Goal: Check status: Check status

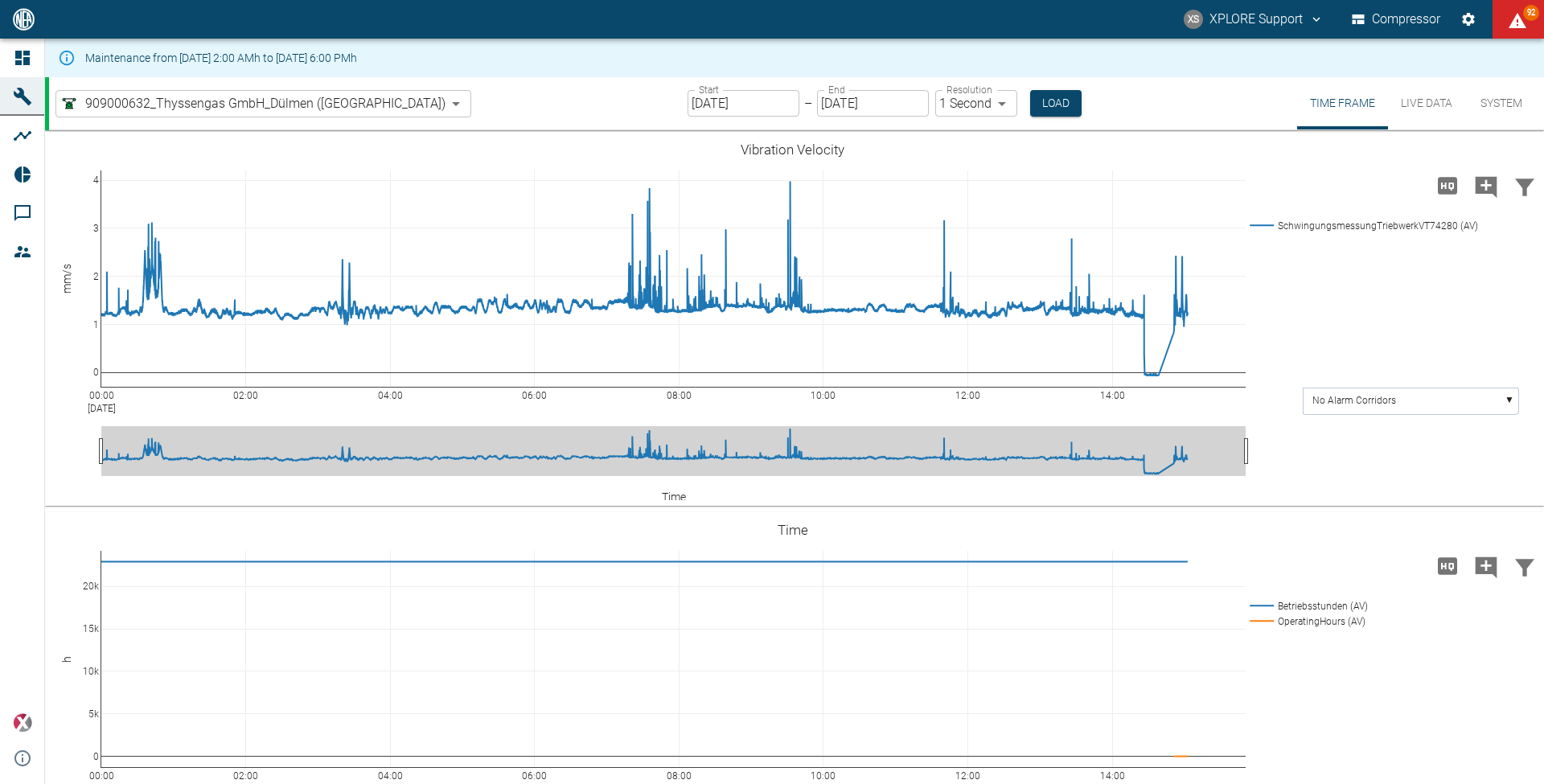
scroll to position [3824, 0]
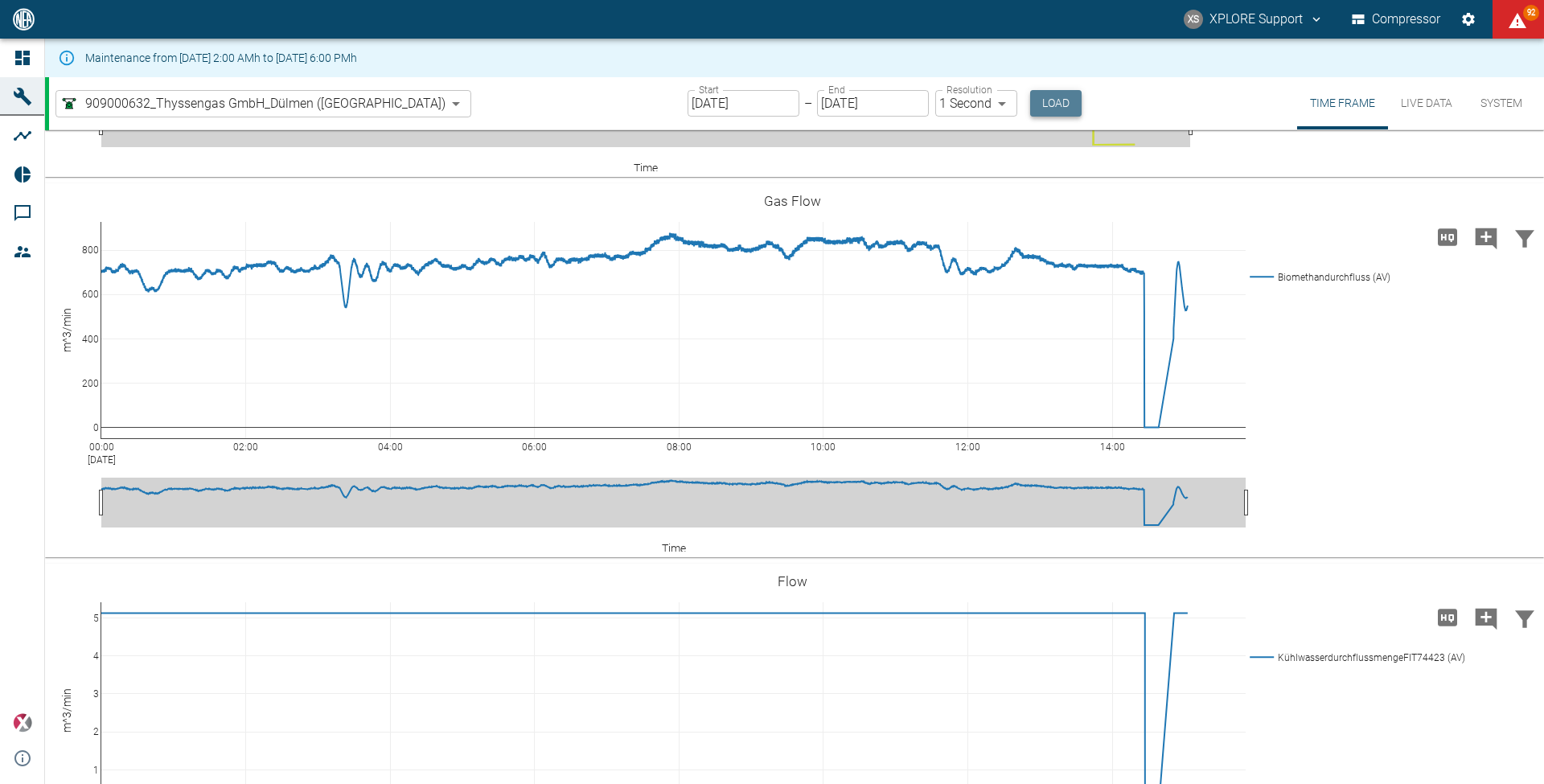
click at [1030, 93] on button "Load" at bounding box center [1056, 103] width 51 height 27
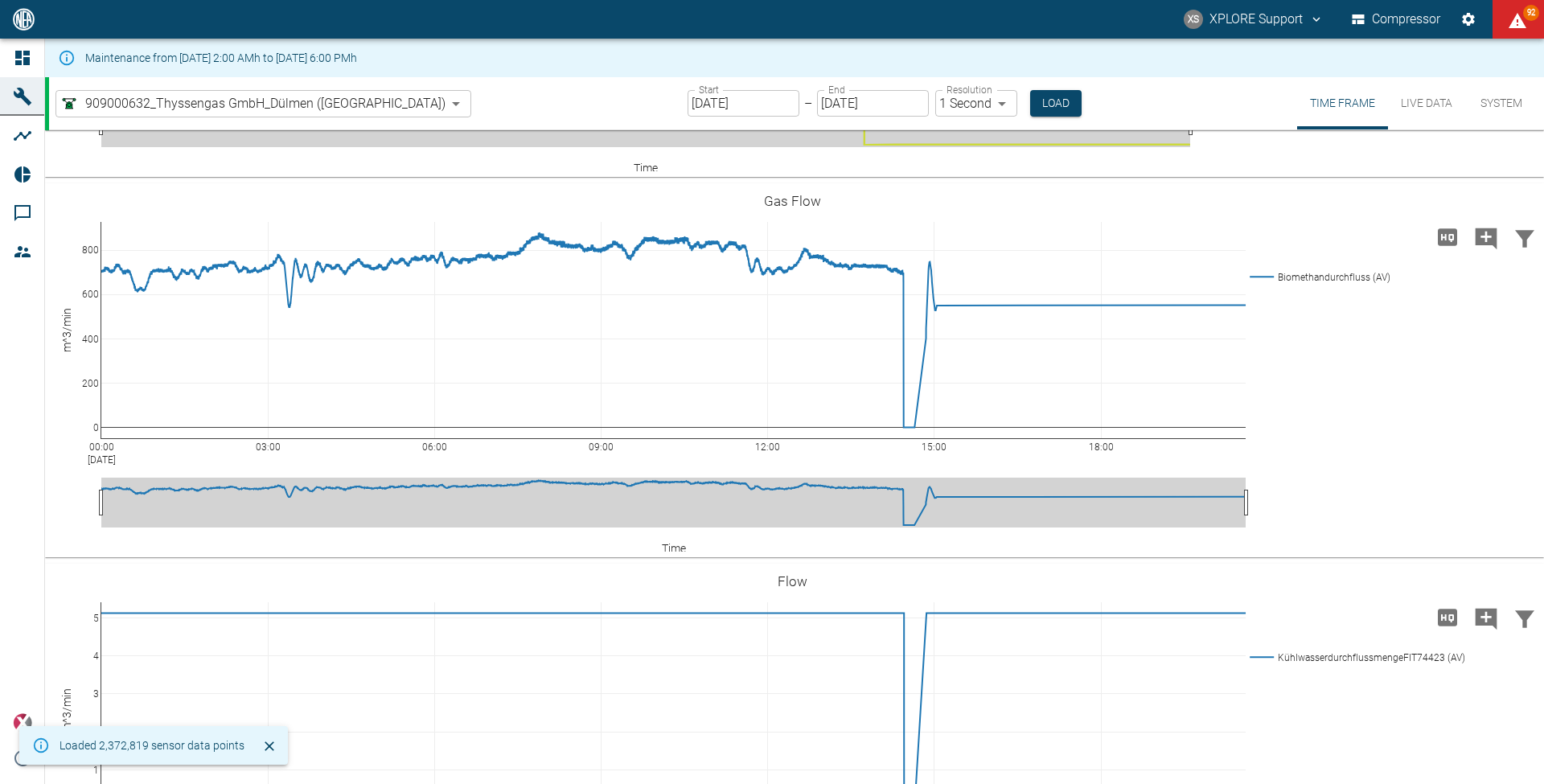
click at [344, 41] on div "Maintenance from [DATE] 2:00 AMh to [DATE] 6:00 PMh" at bounding box center [794, 57] width 1499 height 38
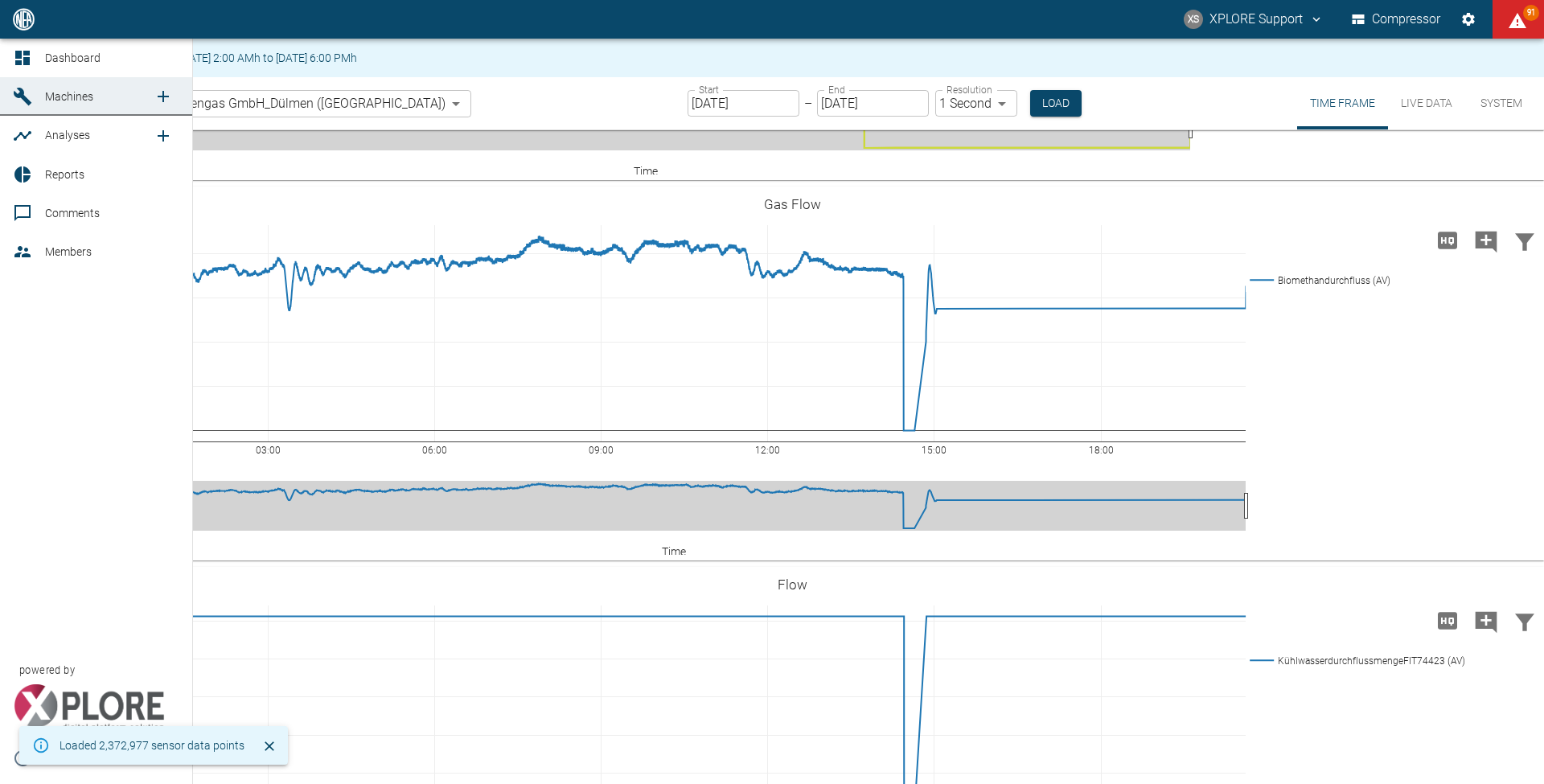
click at [21, 64] on icon at bounding box center [22, 57] width 14 height 14
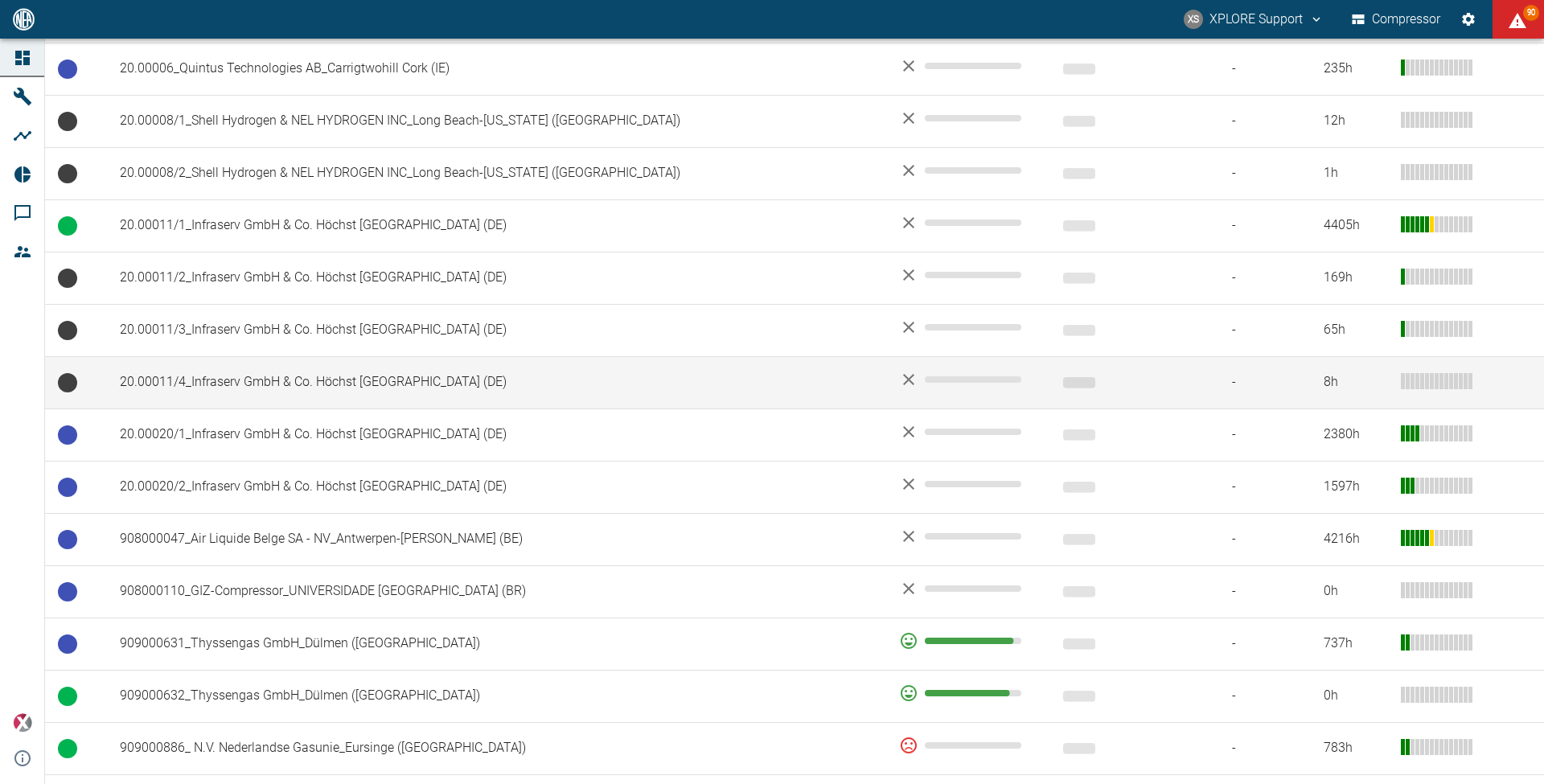
scroll to position [926, 0]
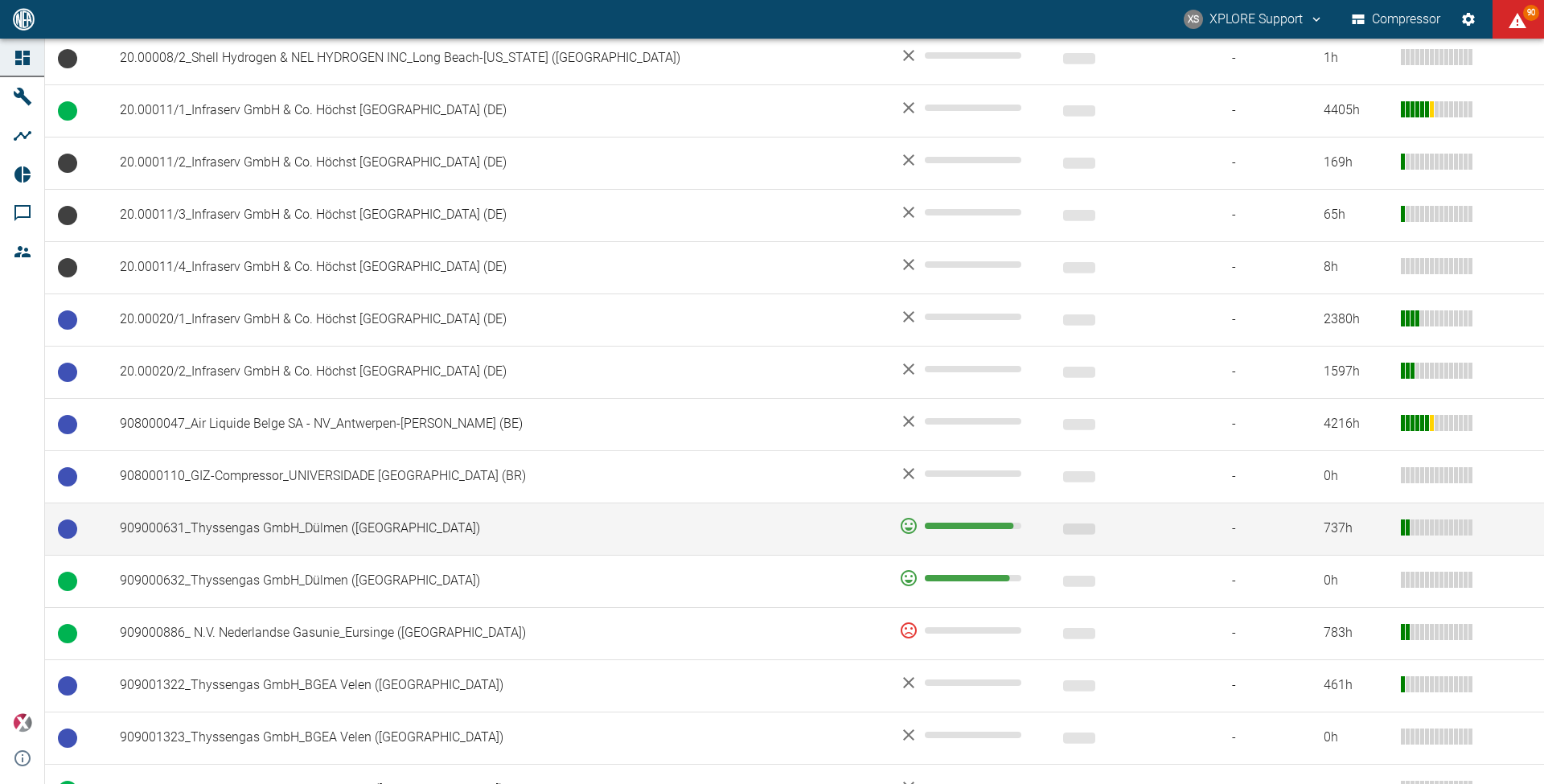
click at [689, 541] on td "909000631_Thyssengas GmbH_Dülmen (DE)" at bounding box center [497, 528] width 779 height 52
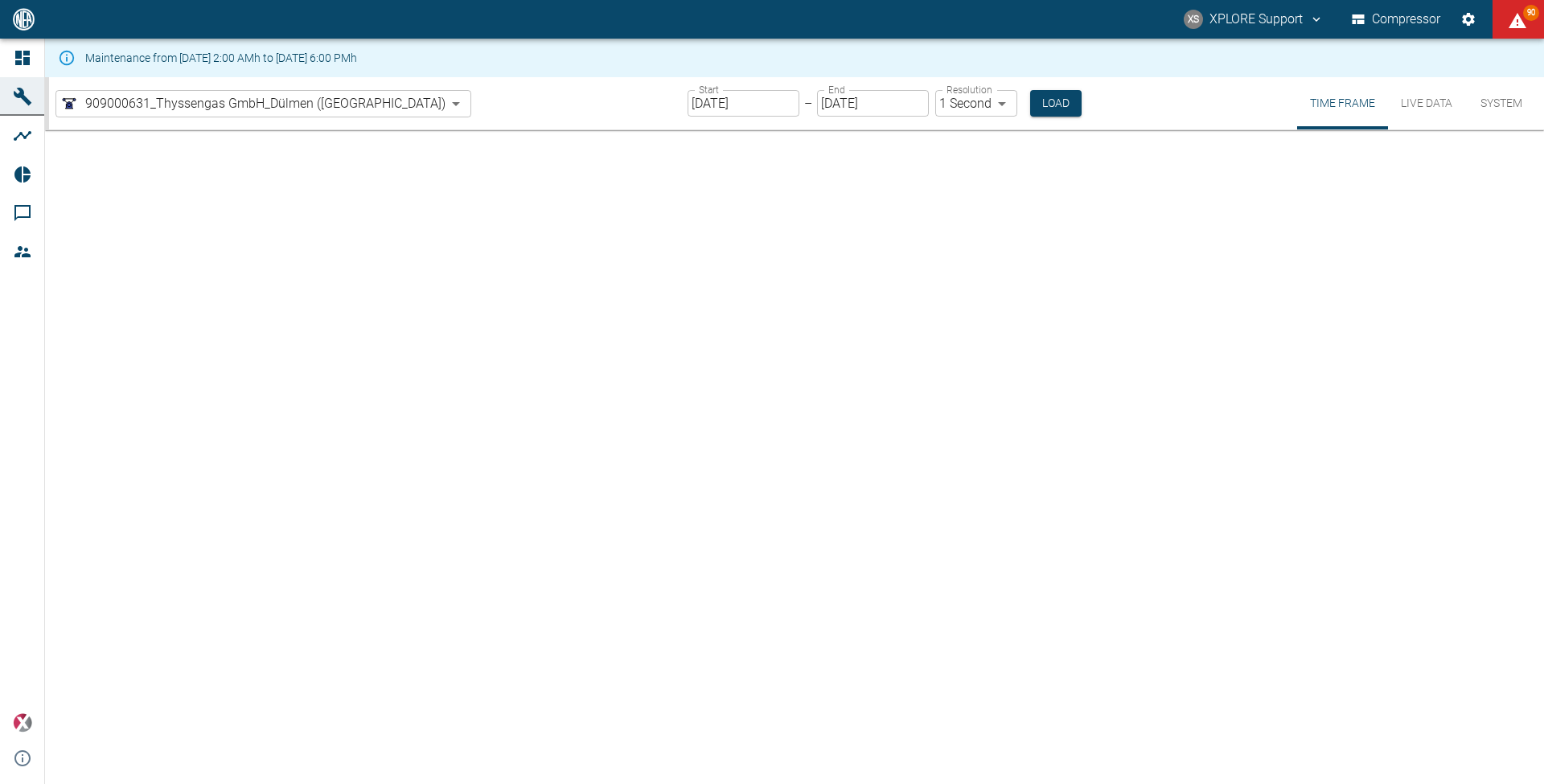
type input "2min"
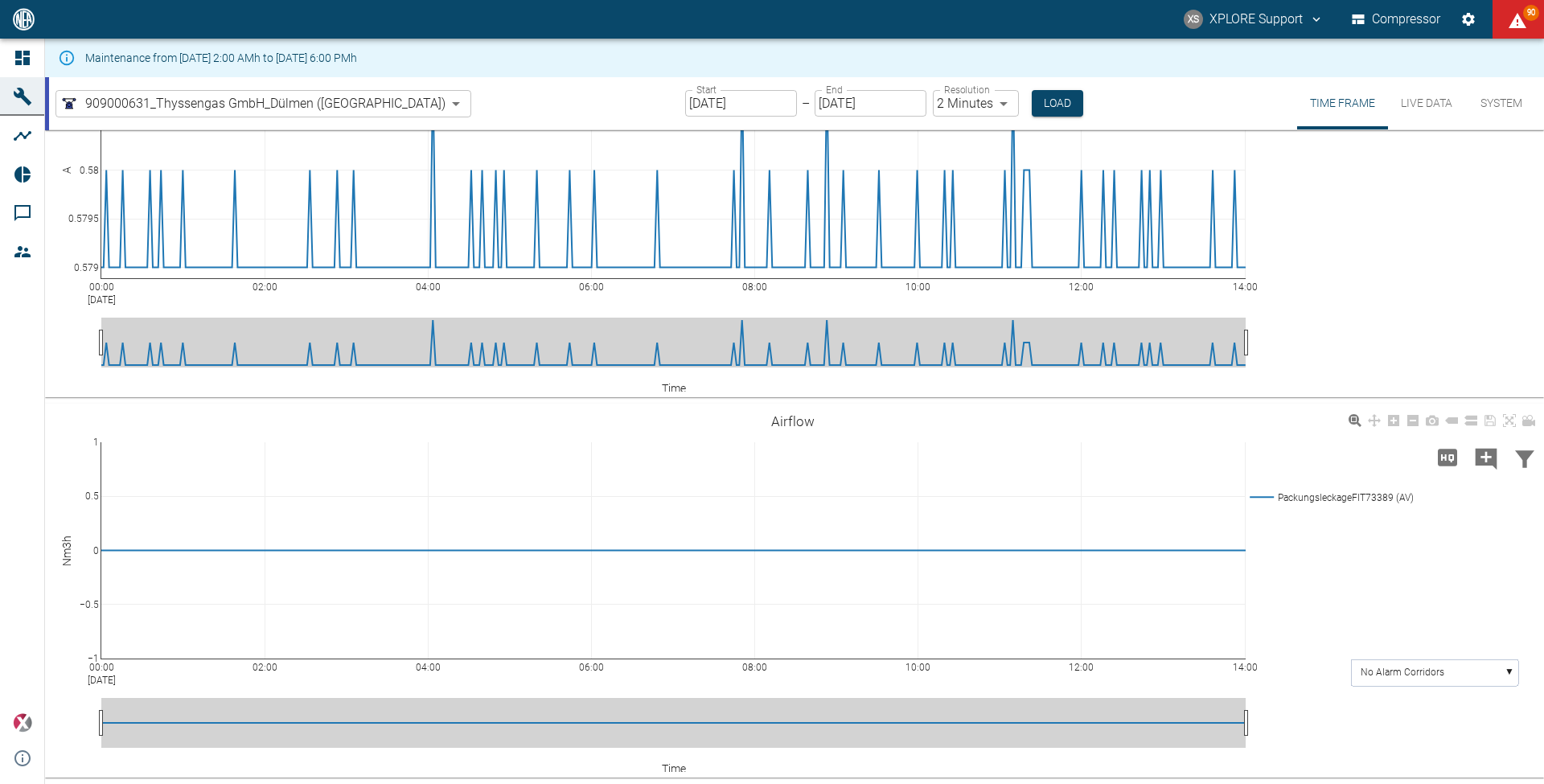
scroll to position [4673, 0]
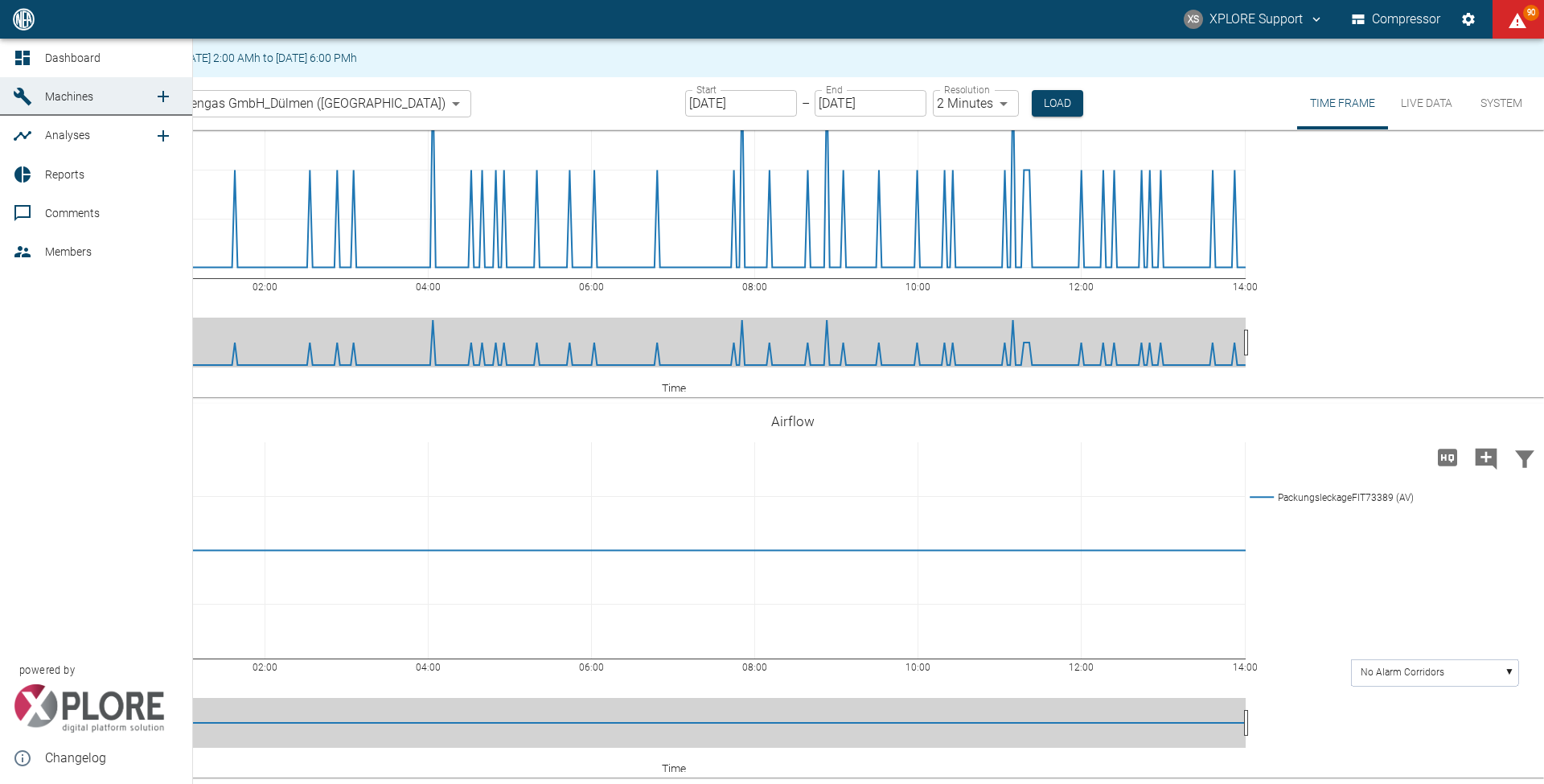
click at [24, 47] on link "Dashboard" at bounding box center [96, 57] width 192 height 38
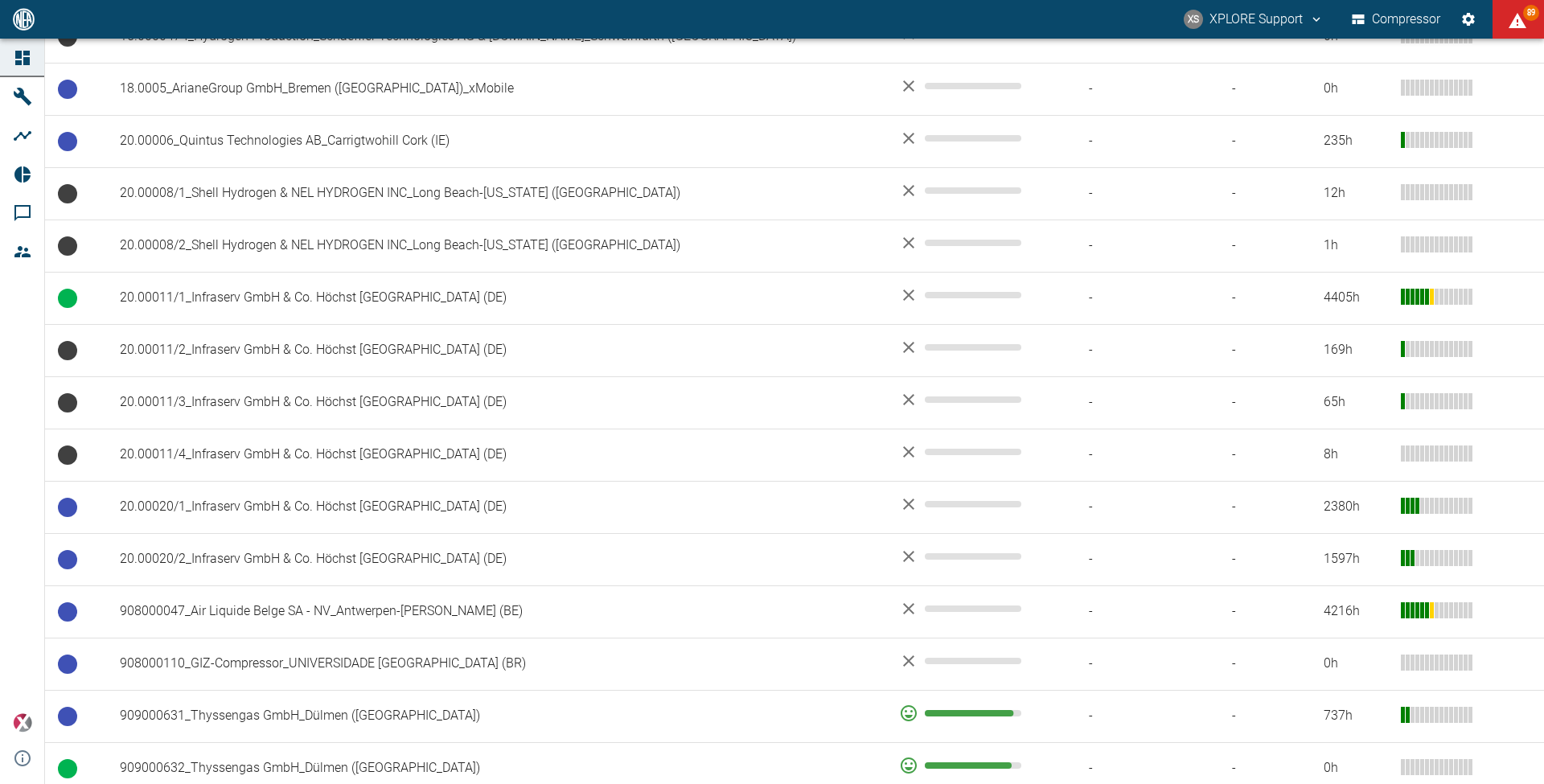
scroll to position [1090, 0]
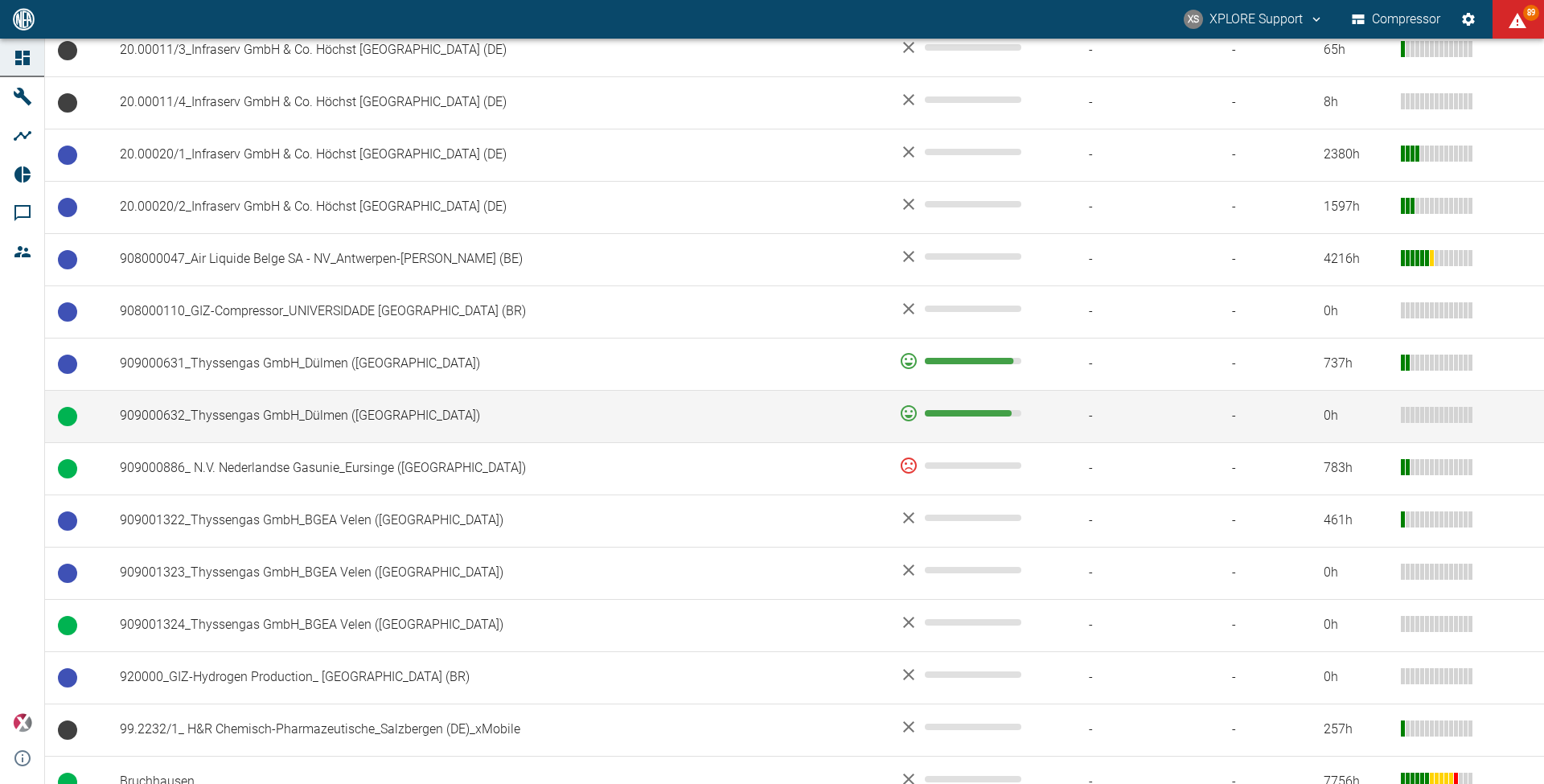
click at [301, 425] on td "909000632_Thyssengas GmbH_Dülmen ([GEOGRAPHIC_DATA])" at bounding box center [497, 416] width 779 height 52
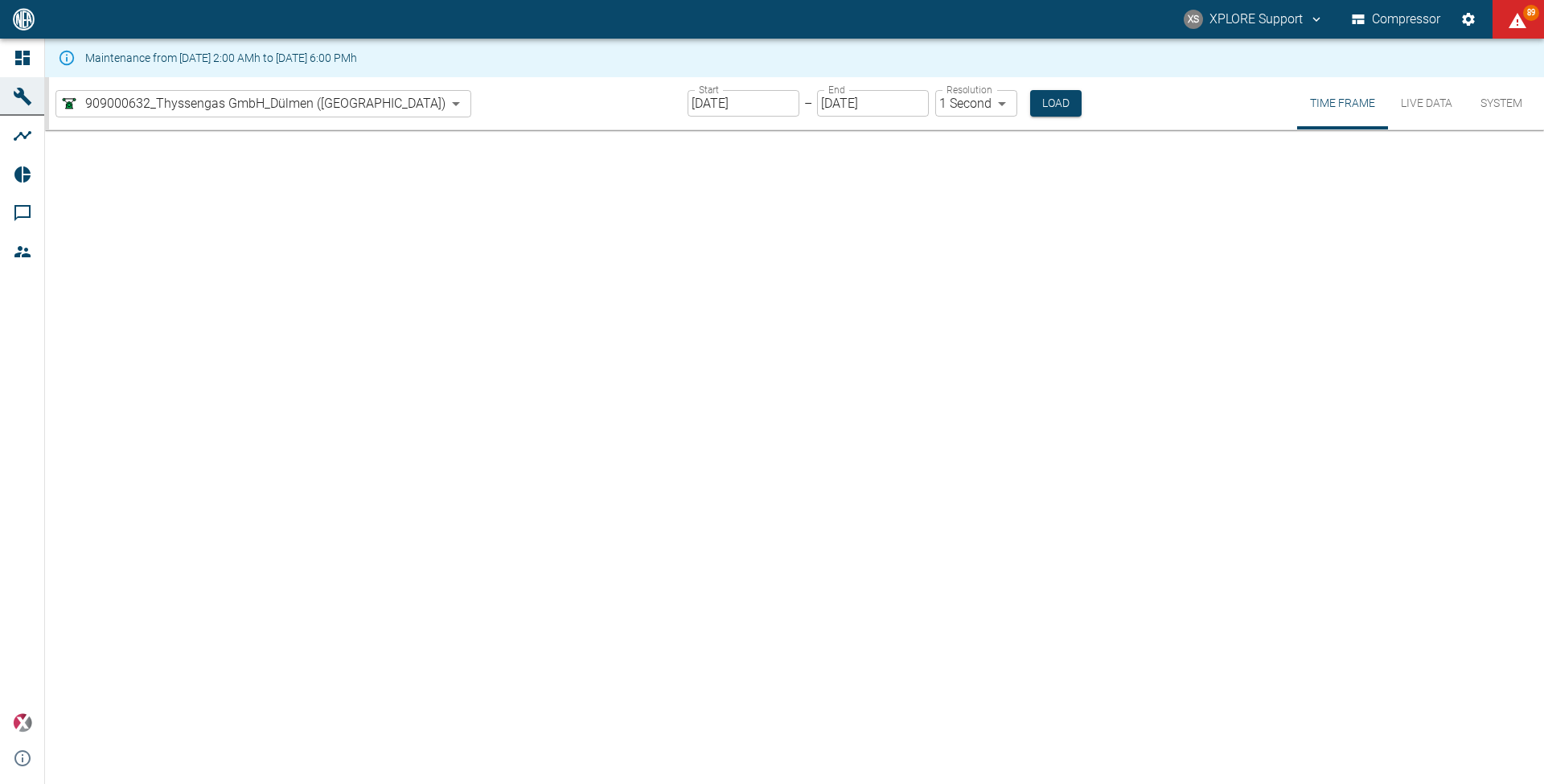
type input "2min"
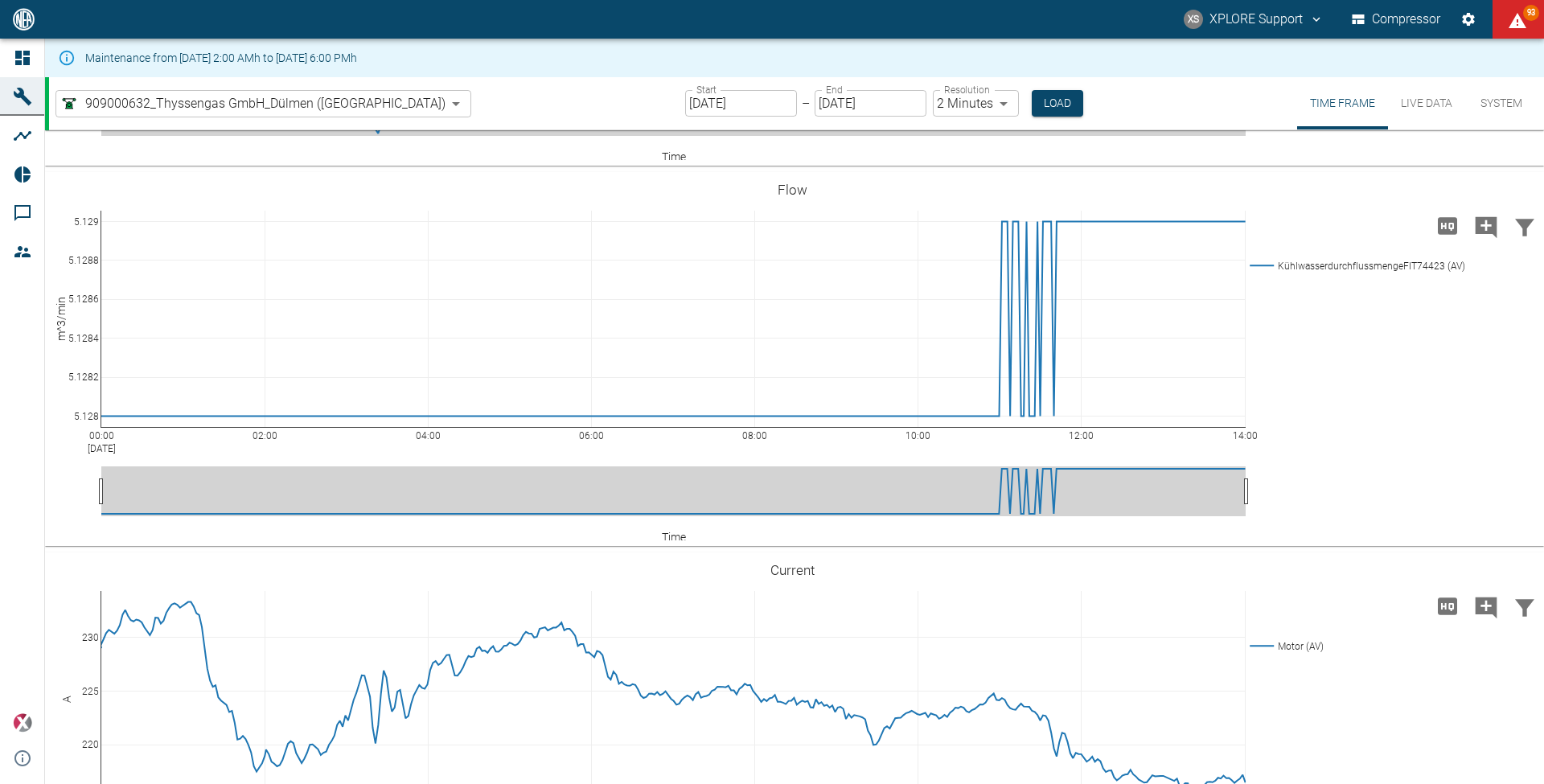
scroll to position [3948, 0]
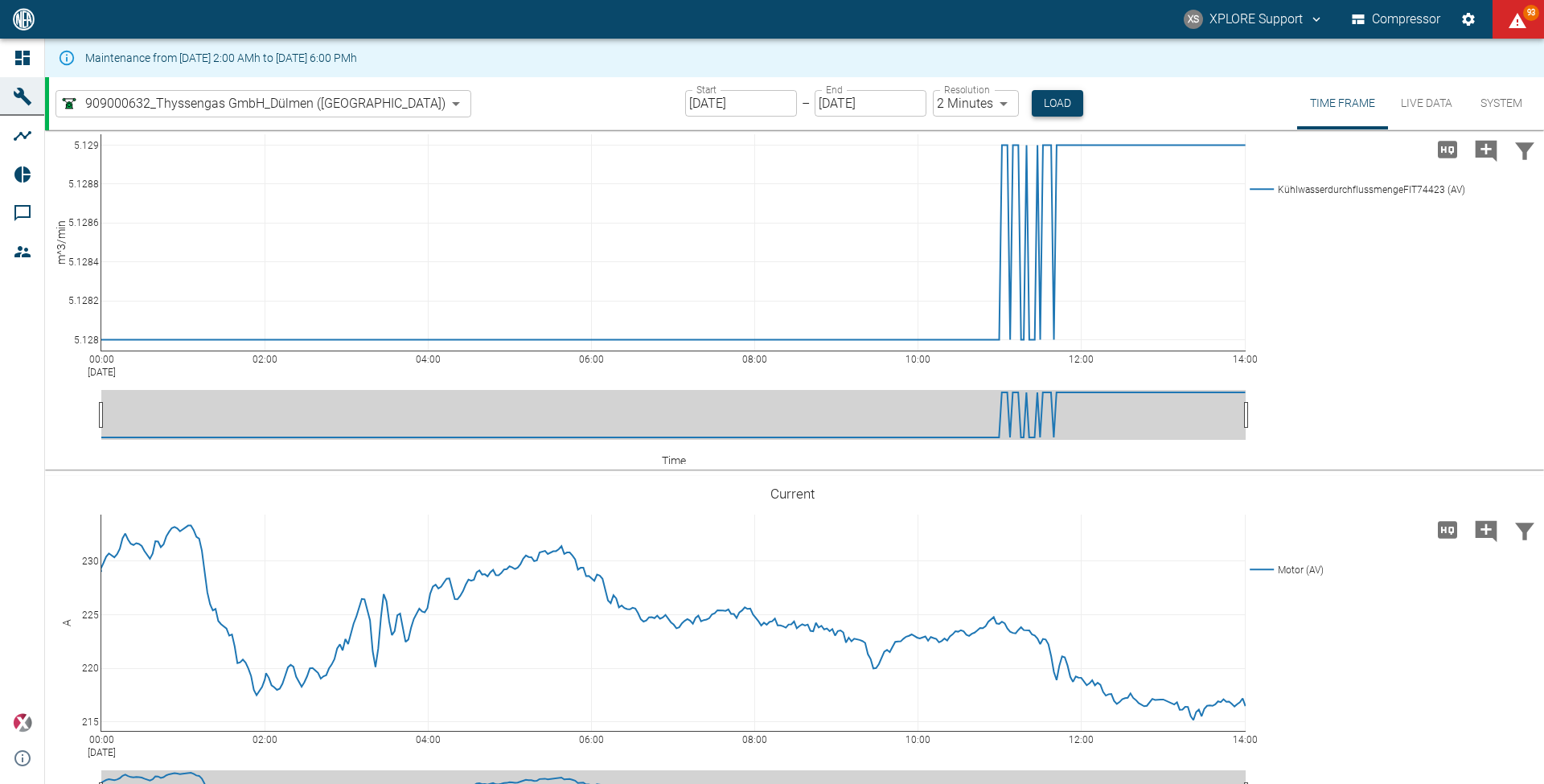
click at [1032, 108] on button "Load" at bounding box center [1057, 103] width 51 height 27
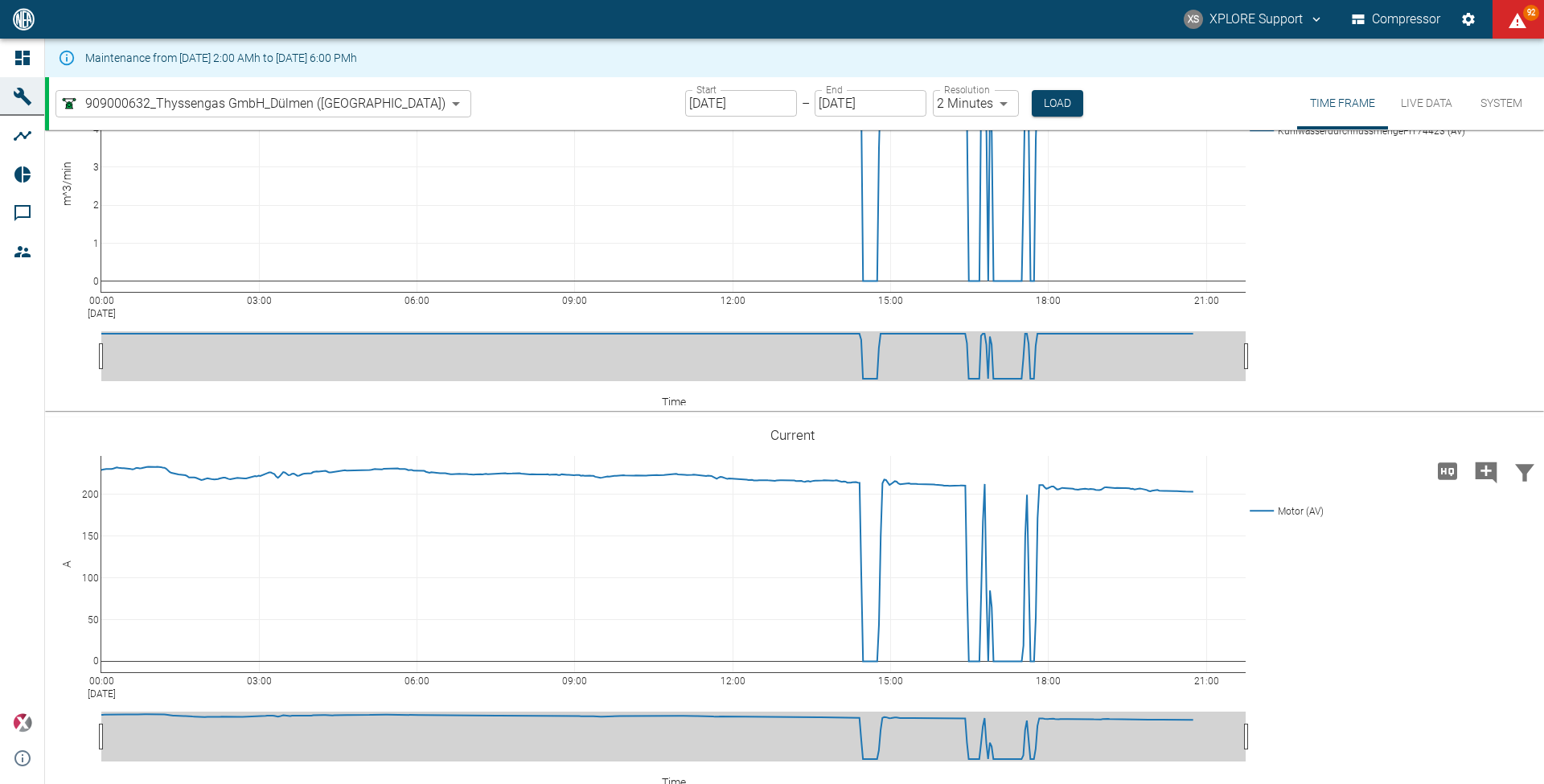
scroll to position [3779, 0]
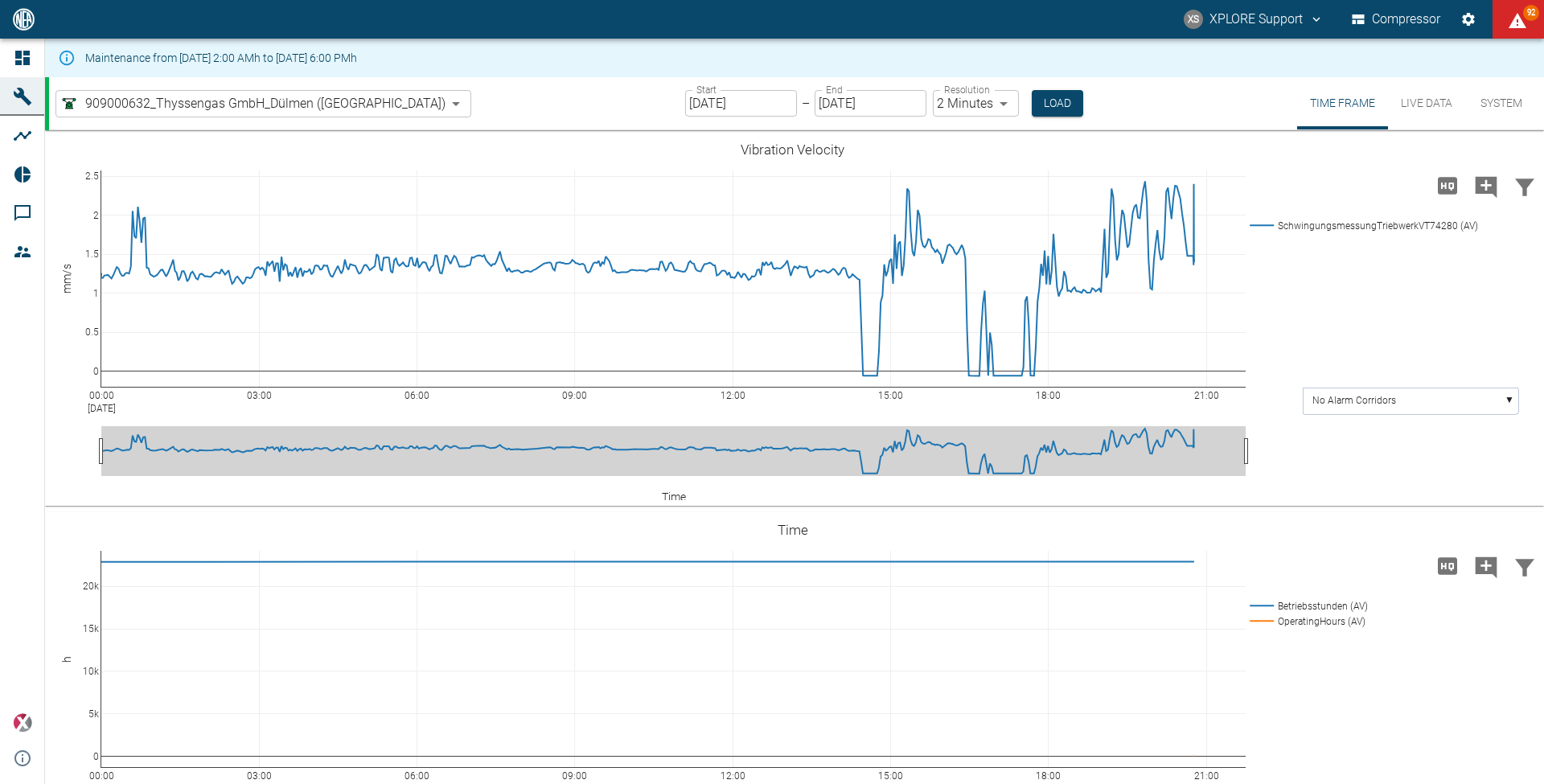
scroll to position [3779, 0]
